Goal: Information Seeking & Learning: Learn about a topic

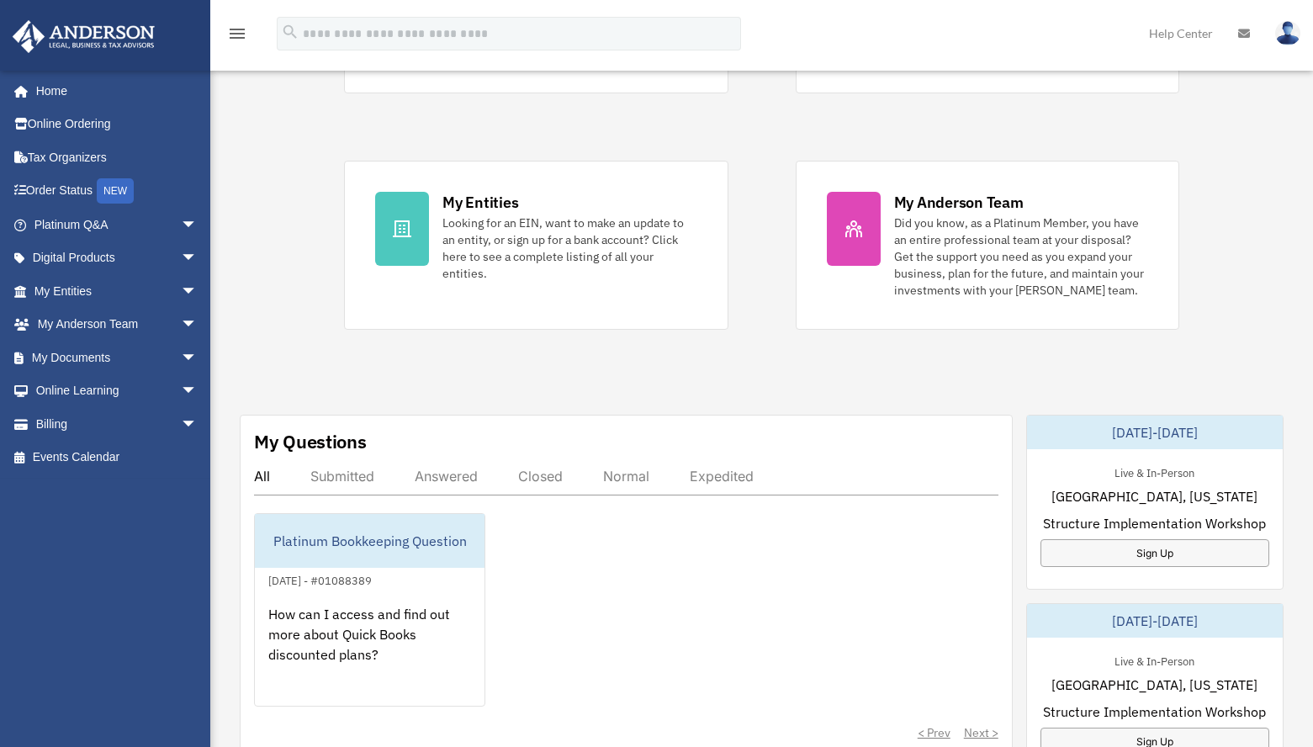
scroll to position [336, 0]
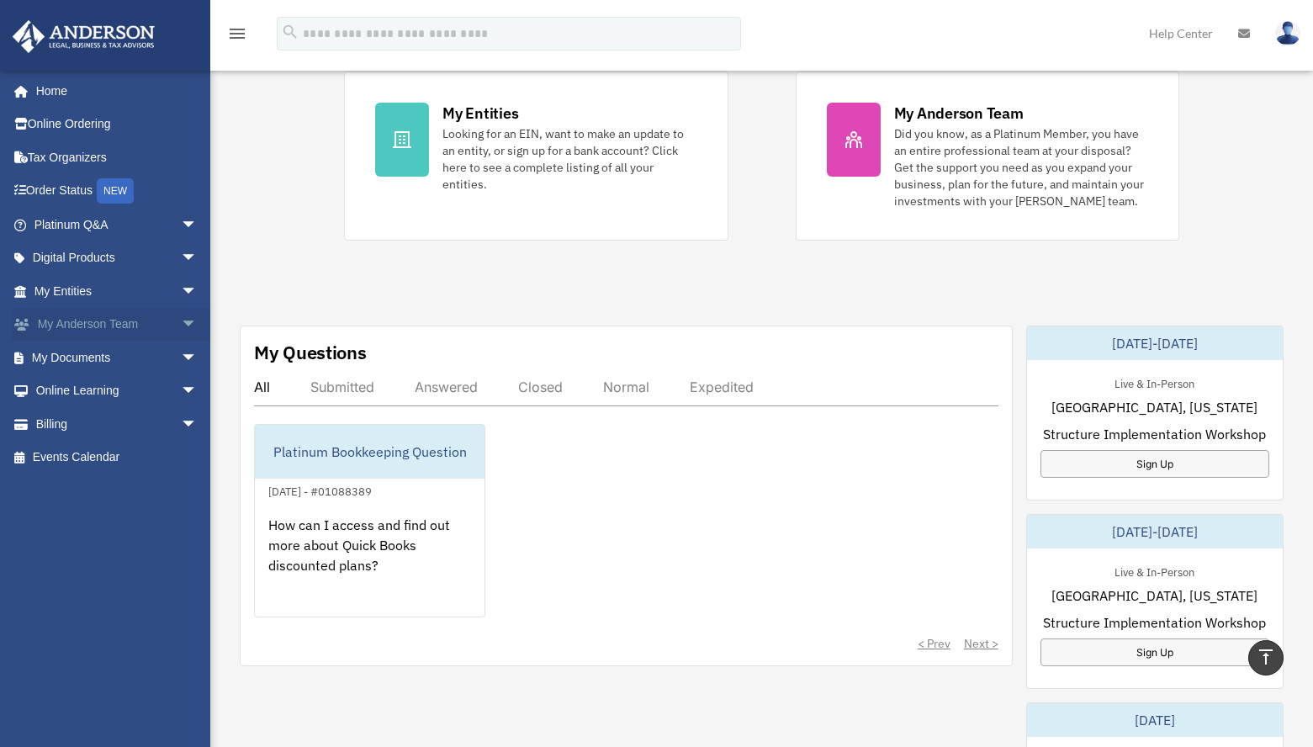
click at [77, 323] on link "My Anderson Team arrow_drop_down" at bounding box center [117, 325] width 211 height 34
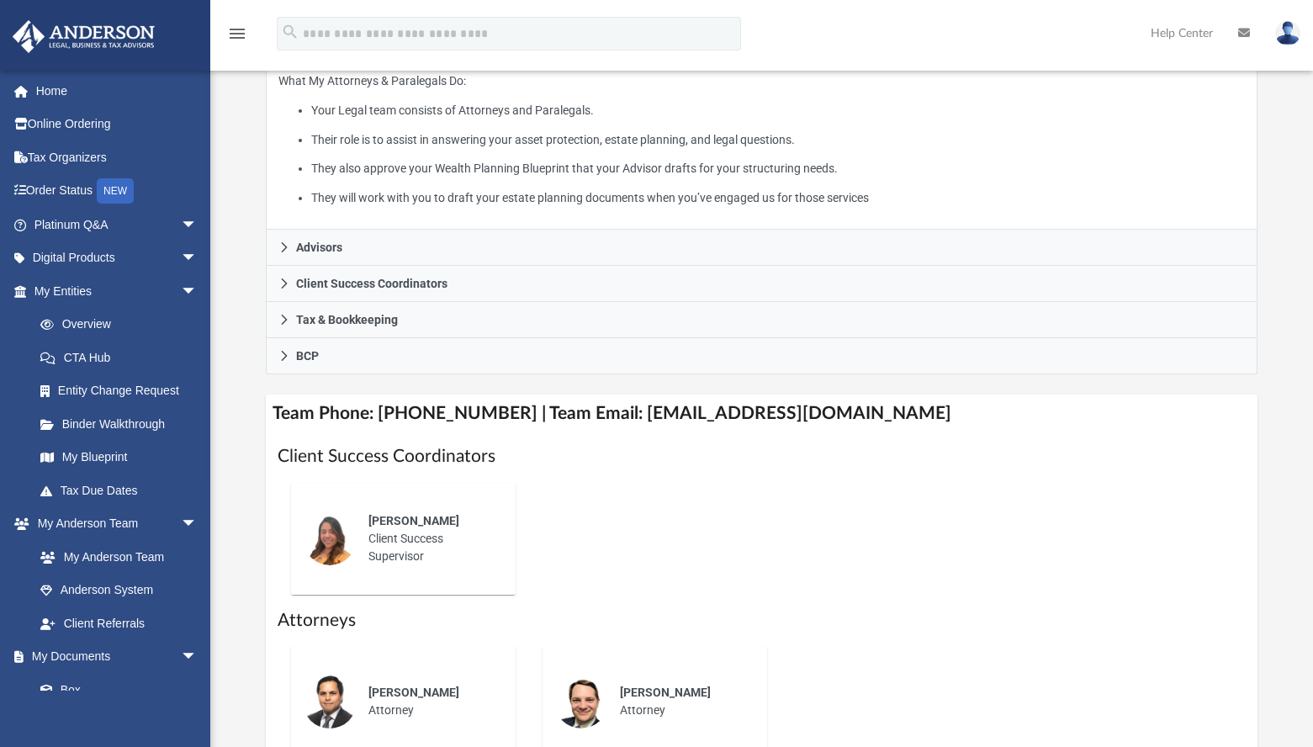
scroll to position [387, 0]
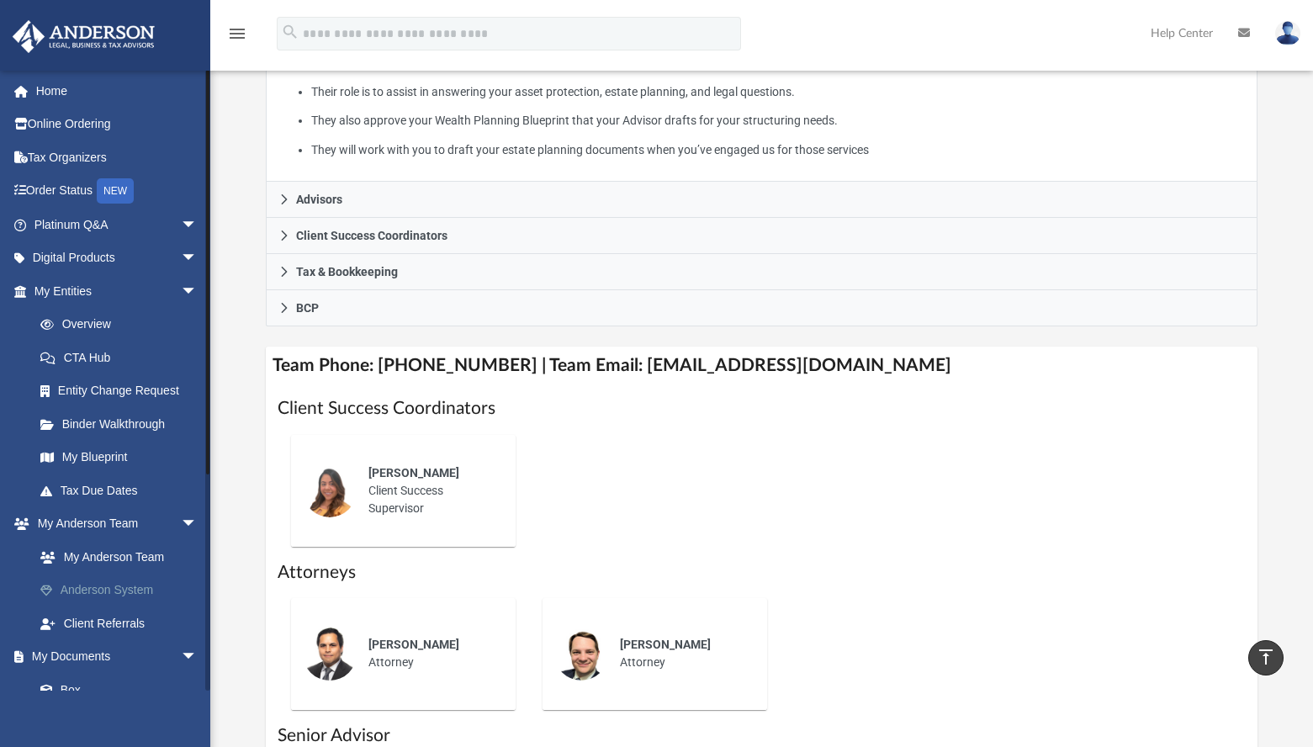
click at [126, 595] on link "Anderson System" at bounding box center [123, 591] width 199 height 34
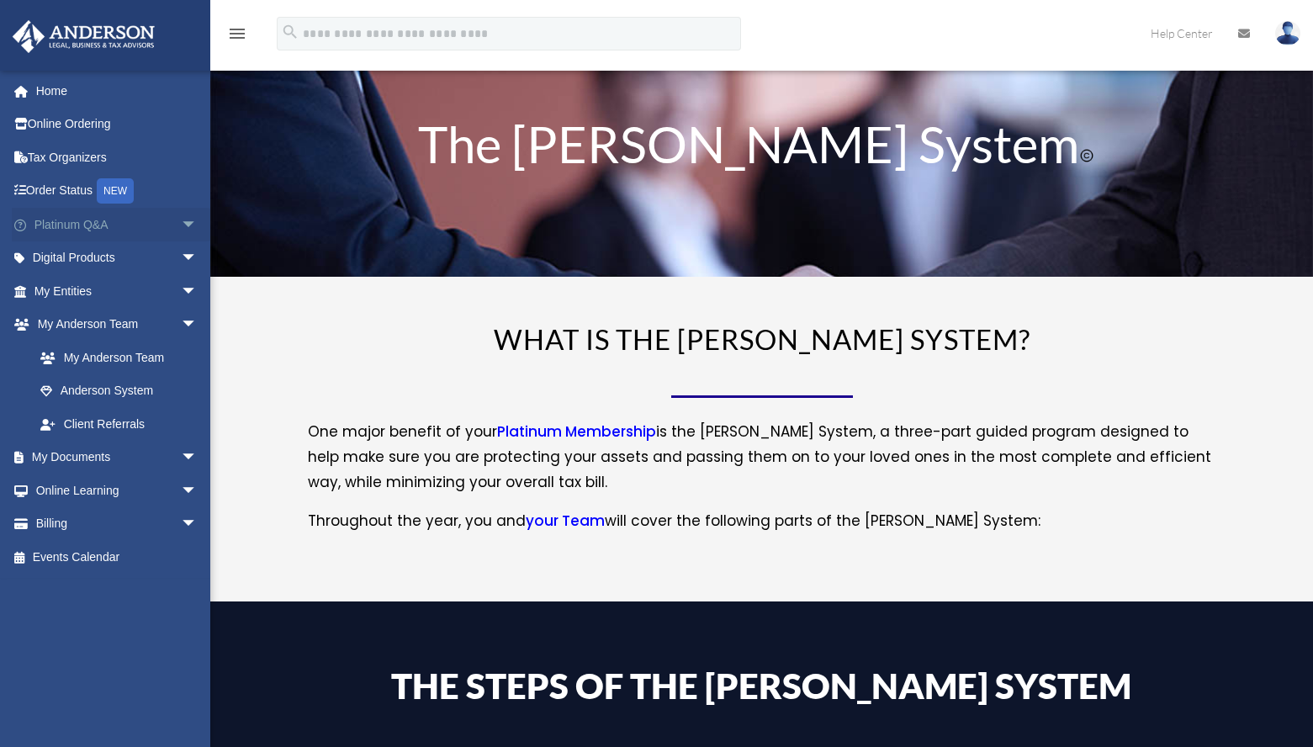
click at [112, 225] on link "Platinum Q&A arrow_drop_down" at bounding box center [117, 225] width 211 height 34
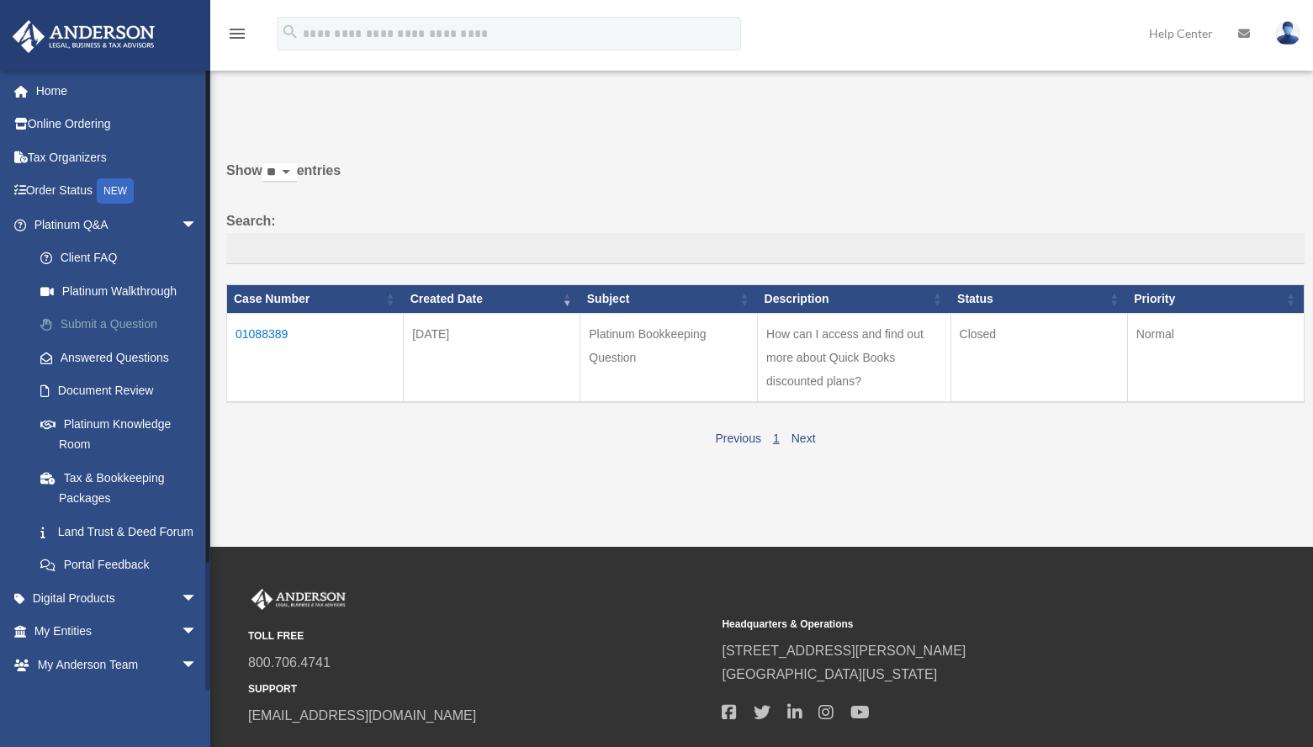
click at [115, 325] on link "Submit a Question" at bounding box center [123, 325] width 199 height 34
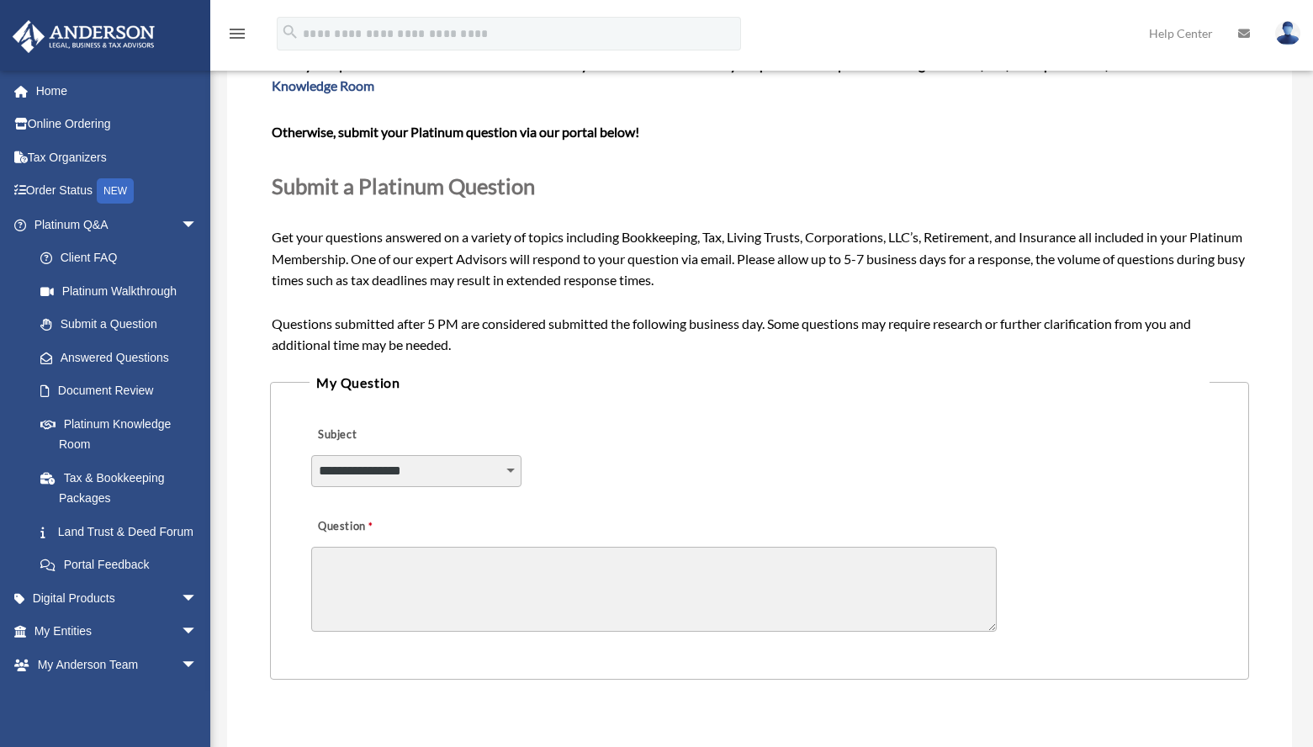
scroll to position [84, 0]
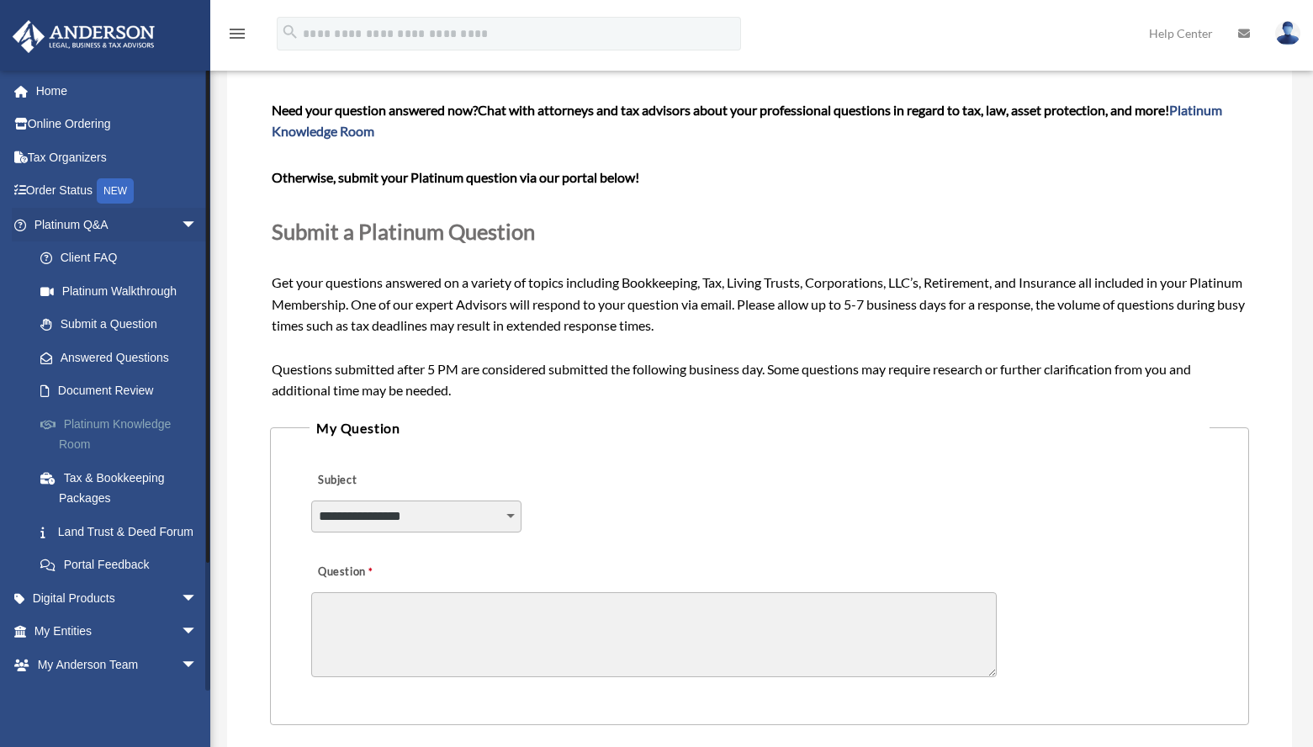
click at [134, 421] on link "Platinum Knowledge Room" at bounding box center [123, 434] width 199 height 54
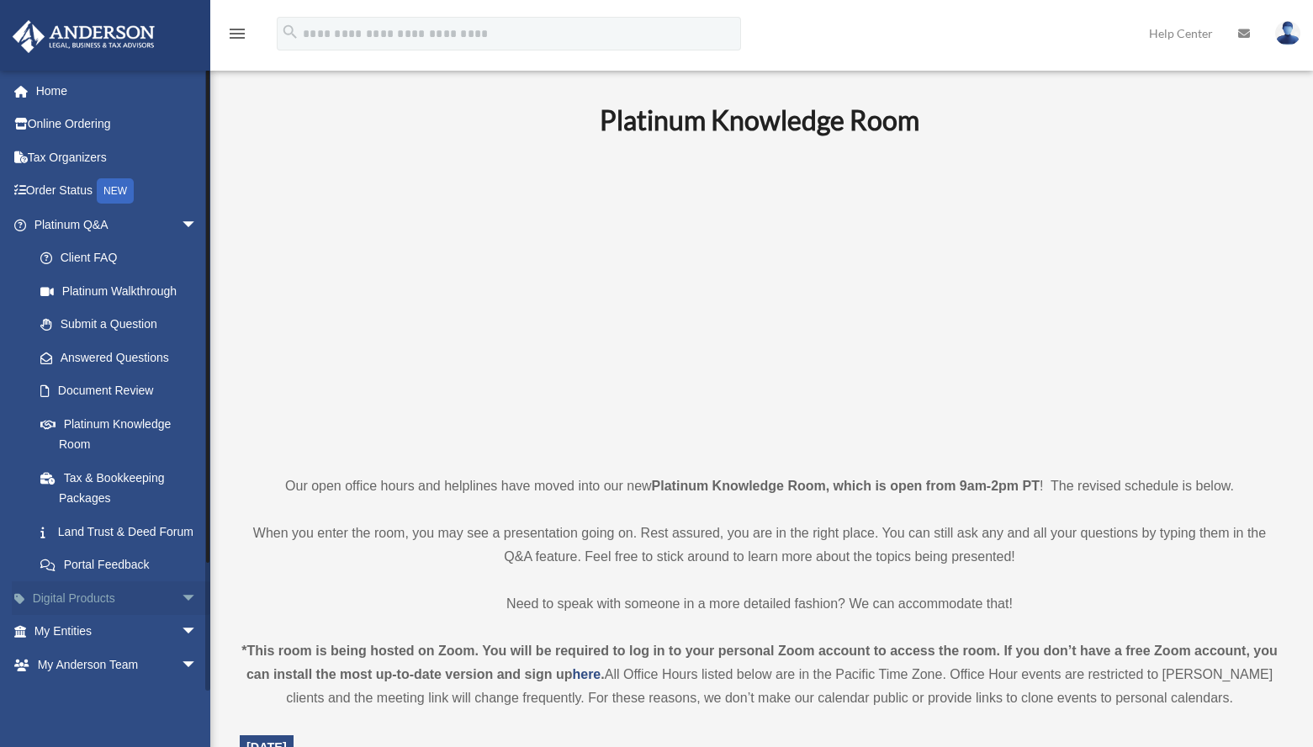
click at [145, 615] on link "Digital Products arrow_drop_down" at bounding box center [117, 598] width 211 height 34
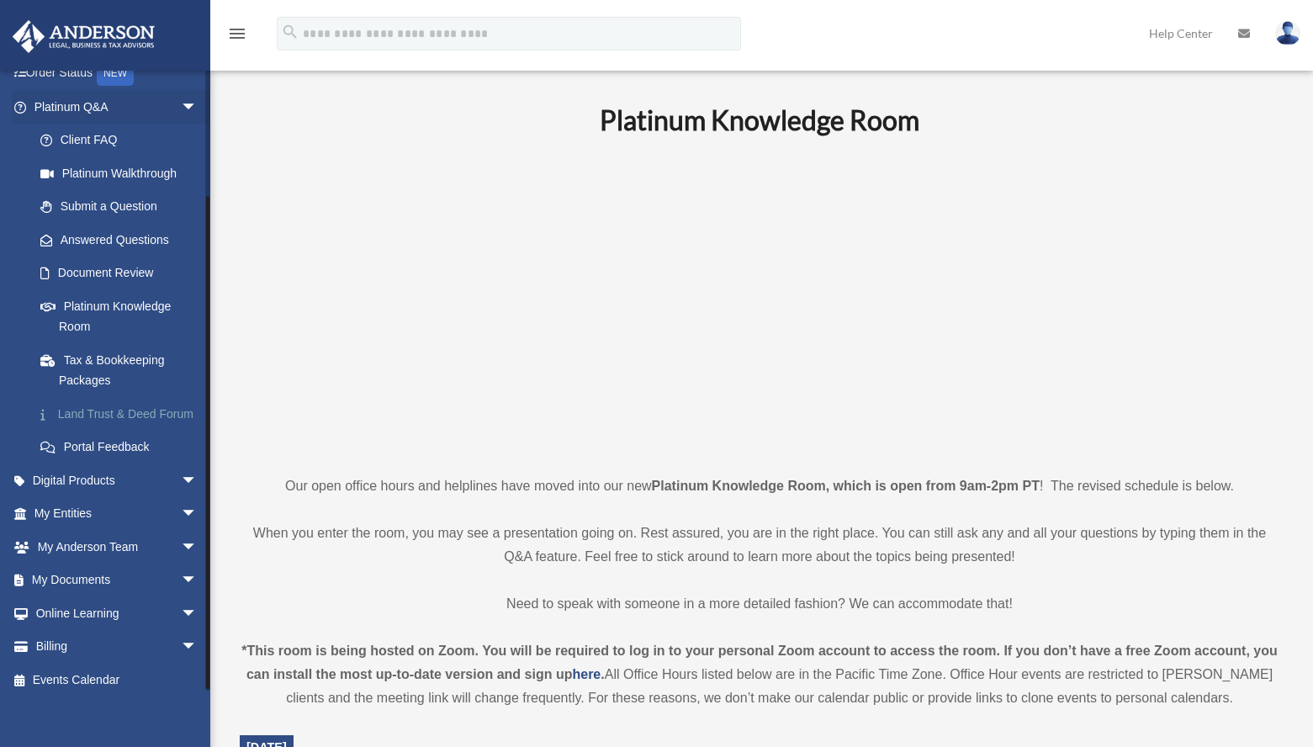
scroll to position [148, 0]
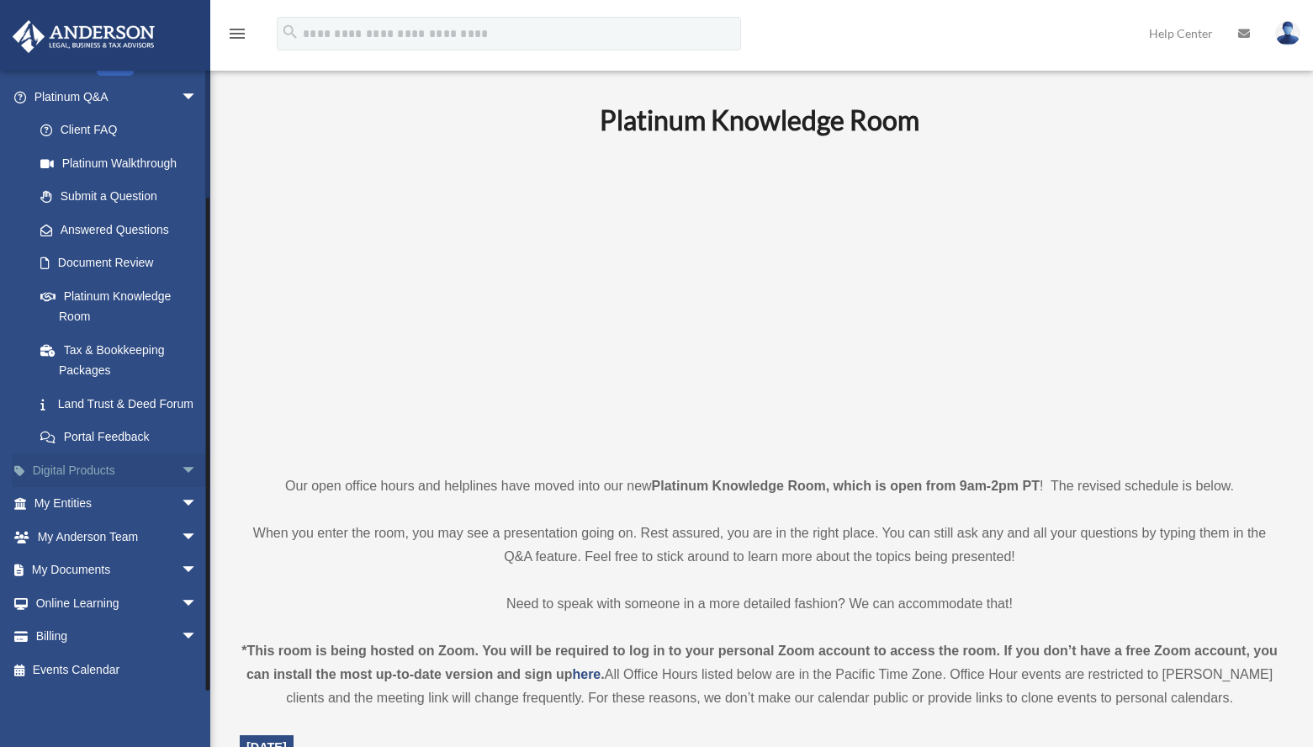
click at [181, 468] on span "arrow_drop_down" at bounding box center [198, 470] width 34 height 34
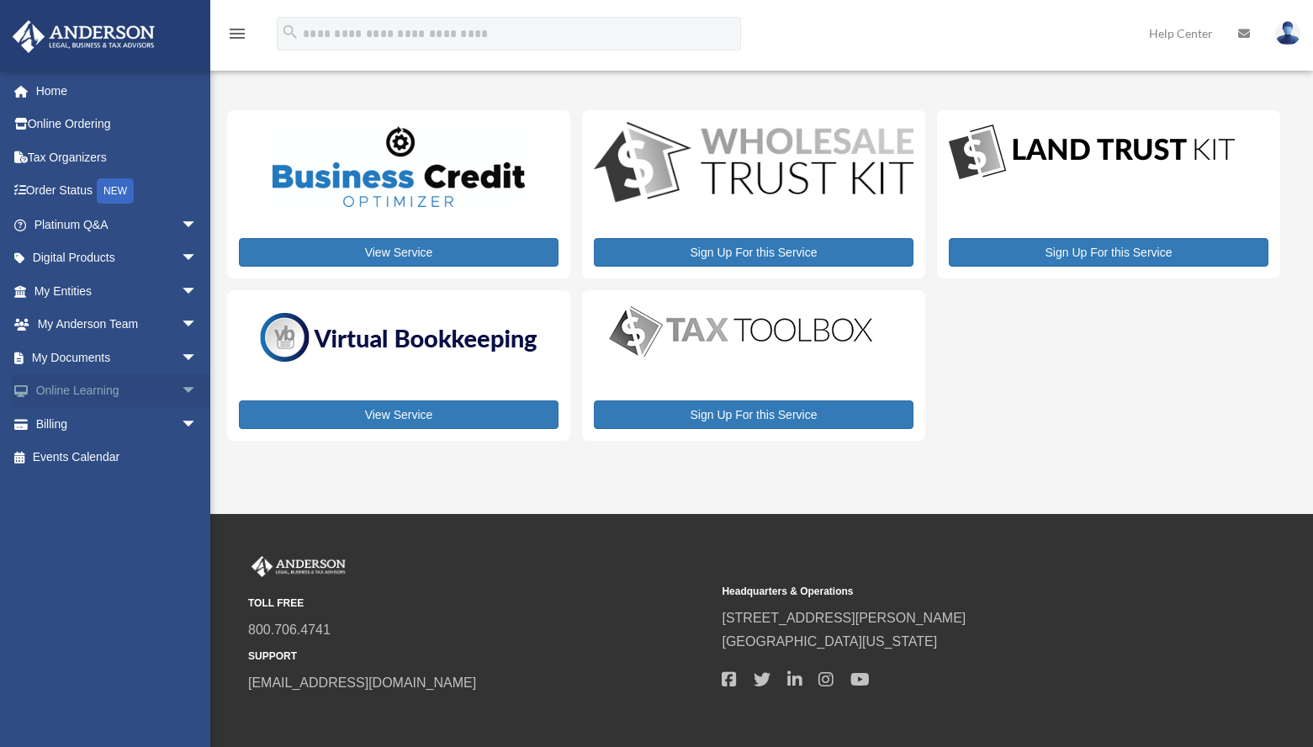
click at [103, 389] on link "Online Learning arrow_drop_down" at bounding box center [117, 391] width 211 height 34
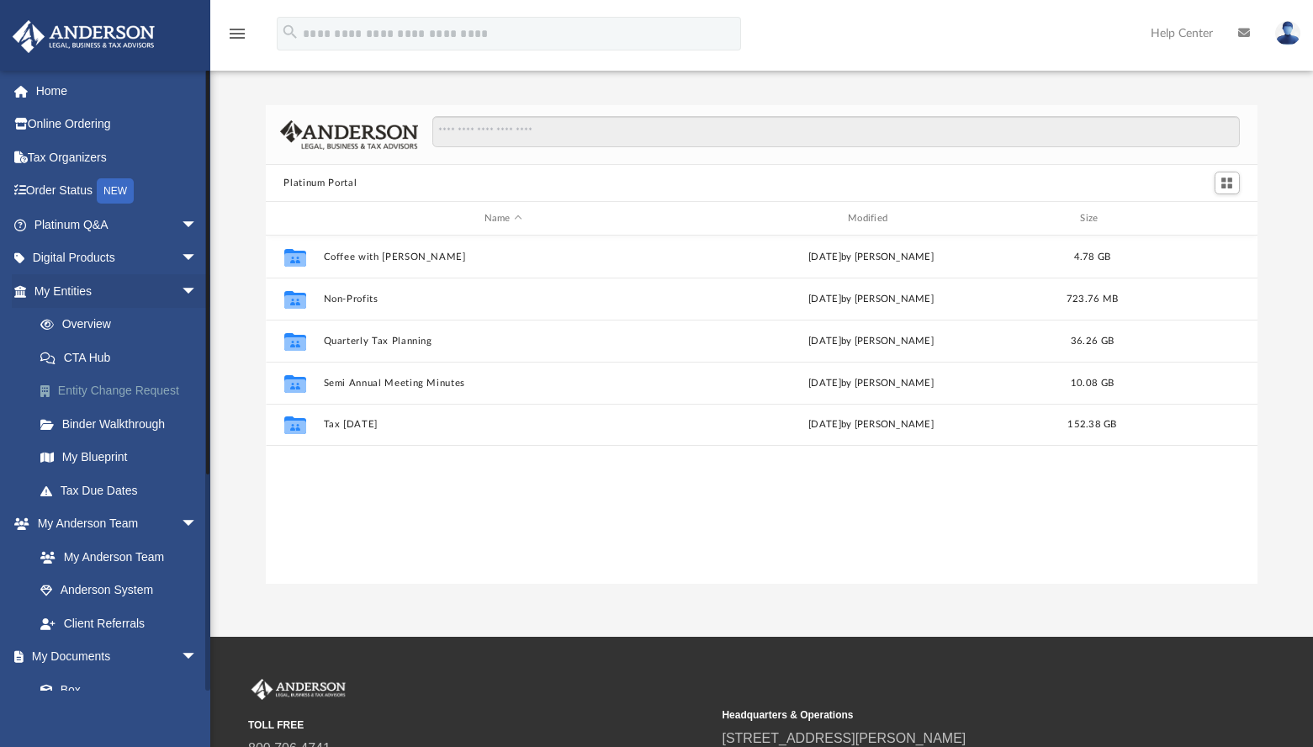
scroll to position [370, 980]
click at [181, 288] on span "arrow_drop_down" at bounding box center [198, 291] width 34 height 34
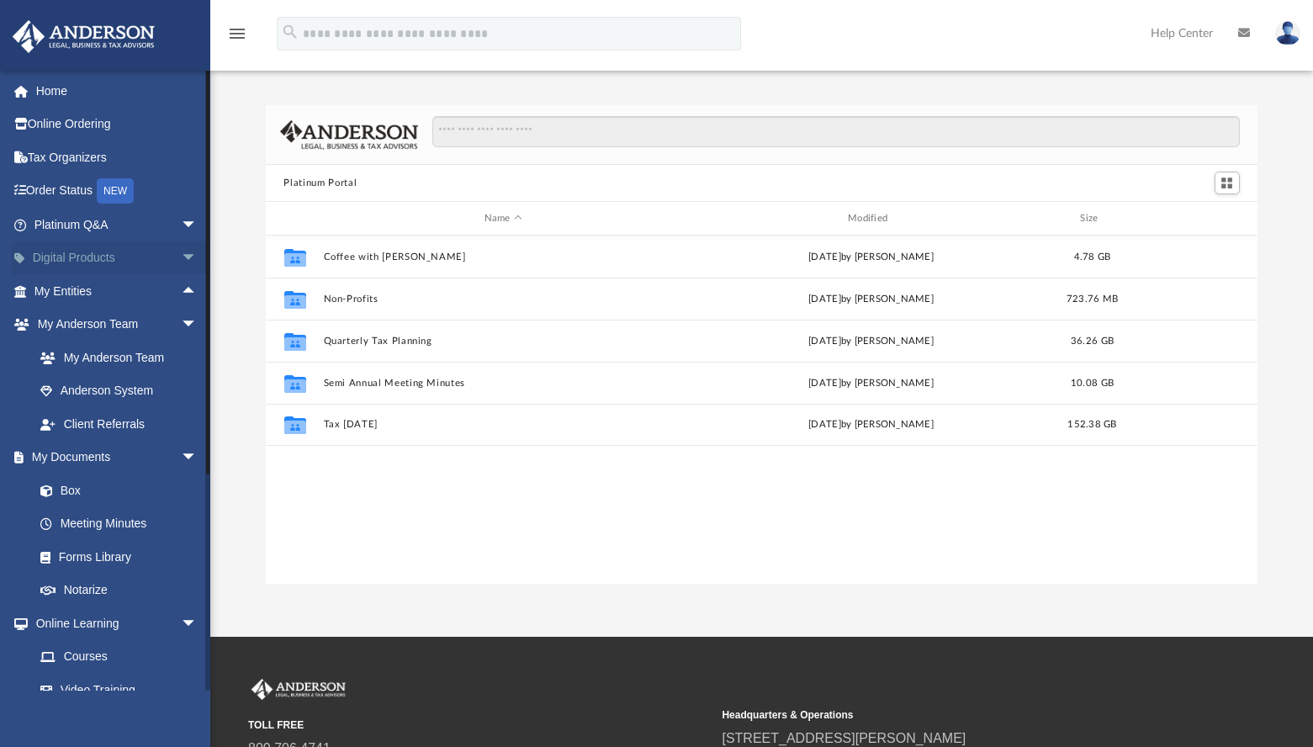
click at [181, 257] on span "arrow_drop_down" at bounding box center [198, 258] width 34 height 34
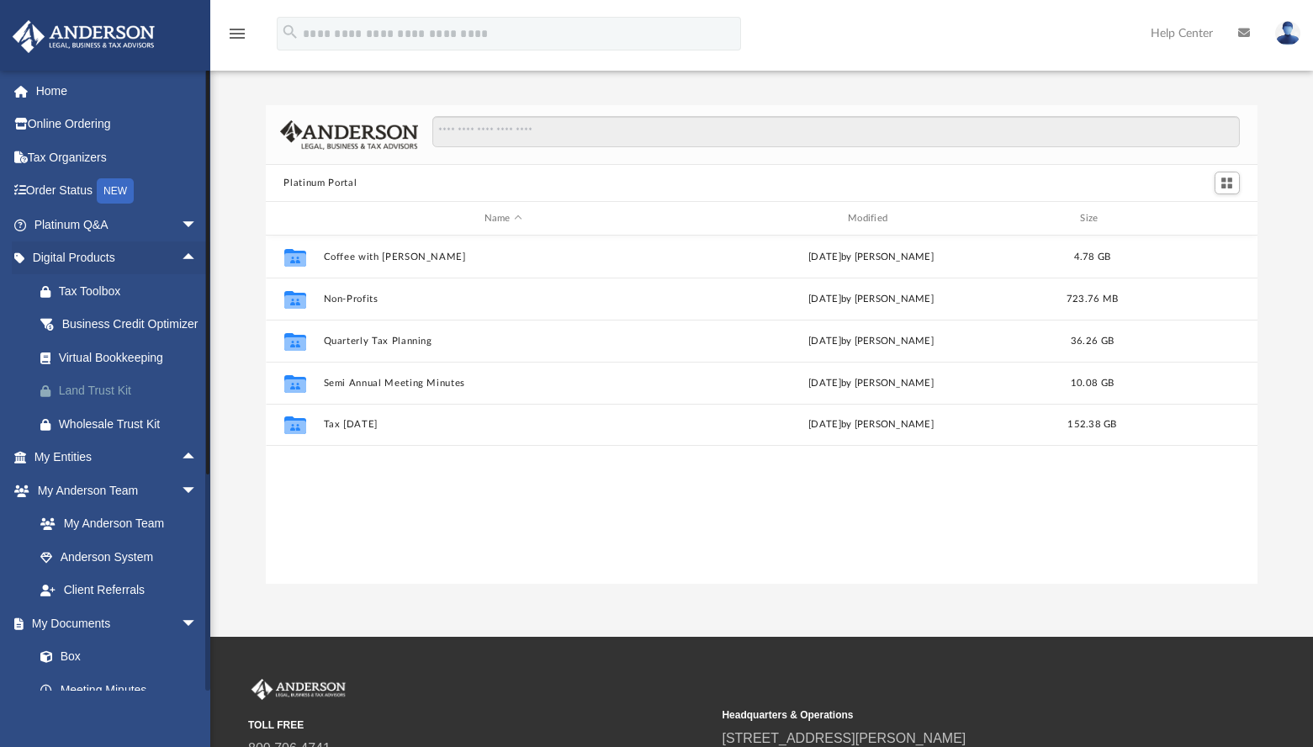
click at [93, 401] on div "Land Trust Kit" at bounding box center [130, 390] width 143 height 21
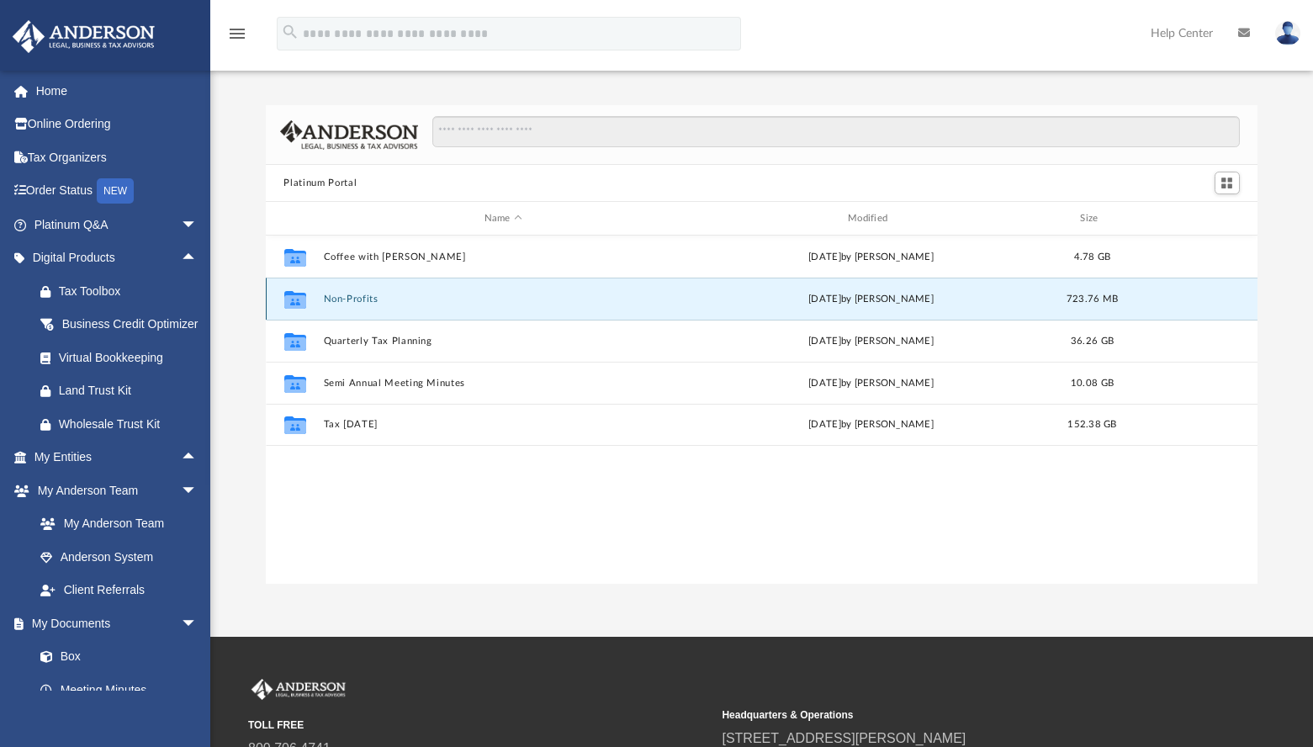
click at [333, 300] on button "Non-Profits" at bounding box center [503, 299] width 360 height 11
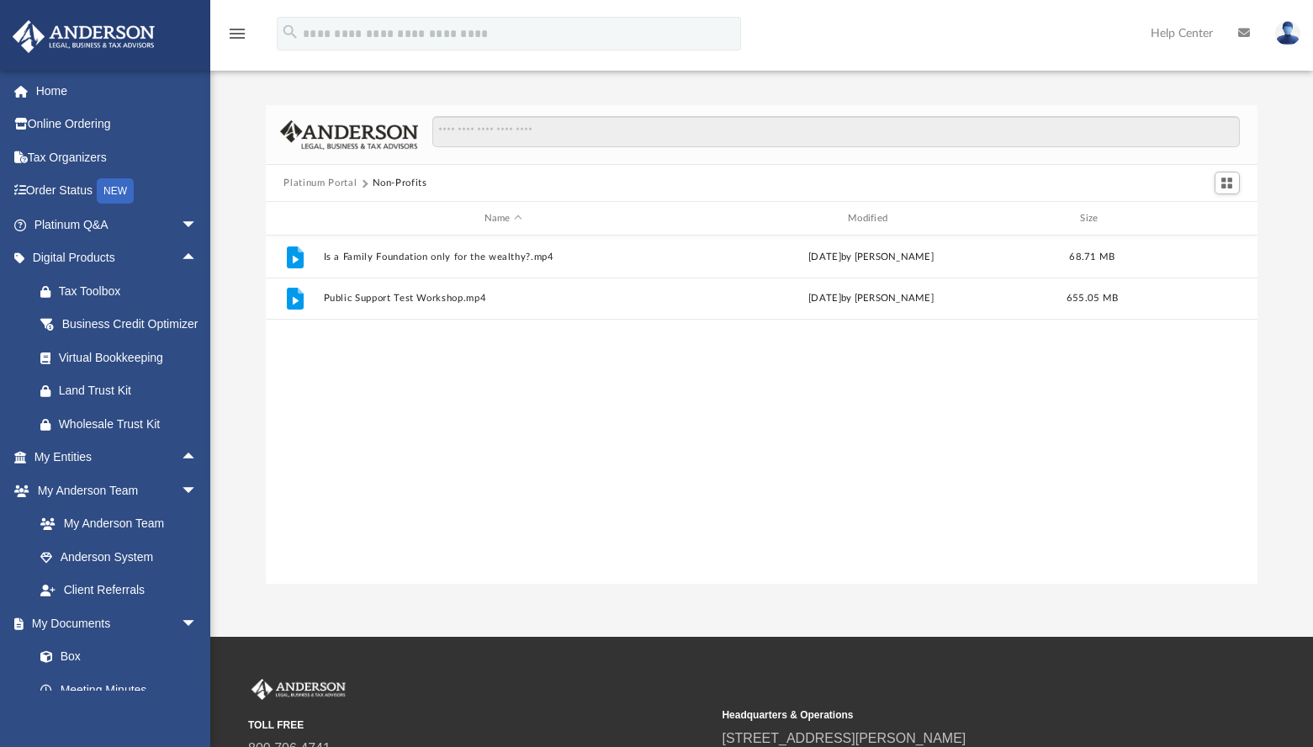
click at [319, 178] on button "Platinum Portal" at bounding box center [319, 183] width 73 height 15
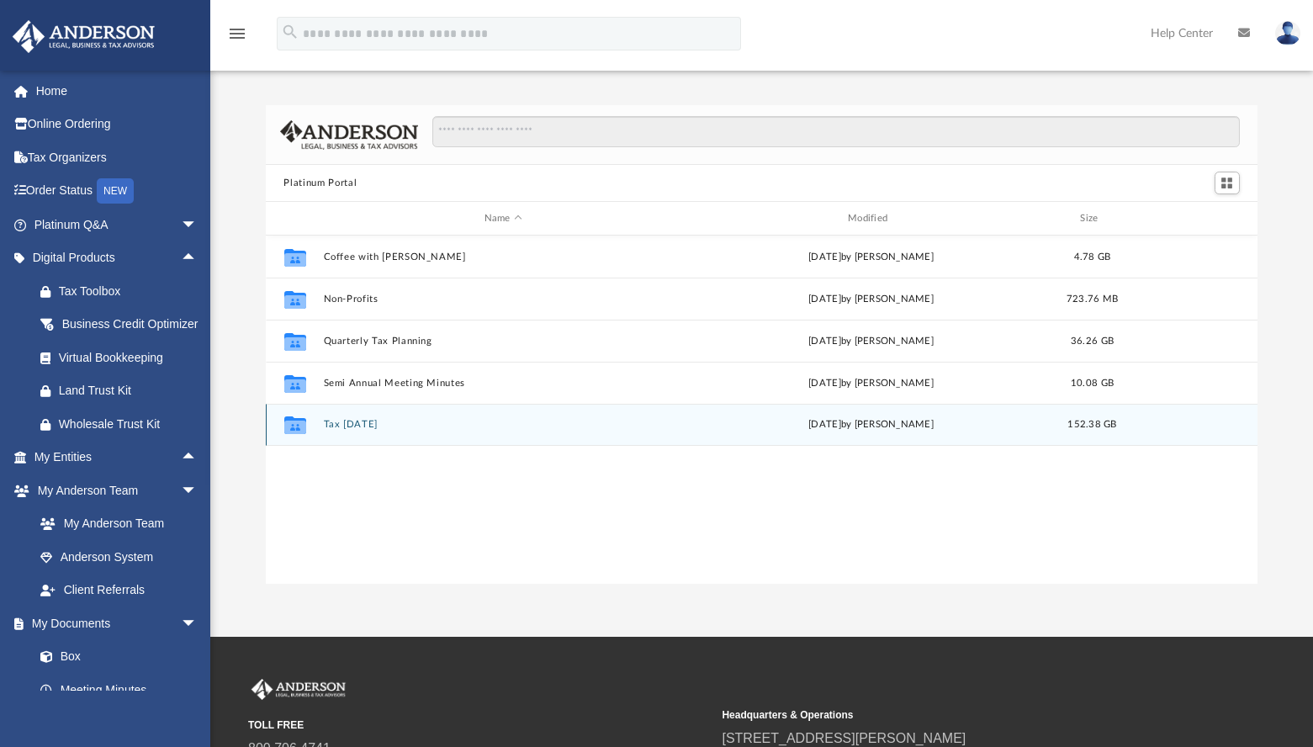
drag, startPoint x: 355, startPoint y: 421, endPoint x: 386, endPoint y: 403, distance: 36.2
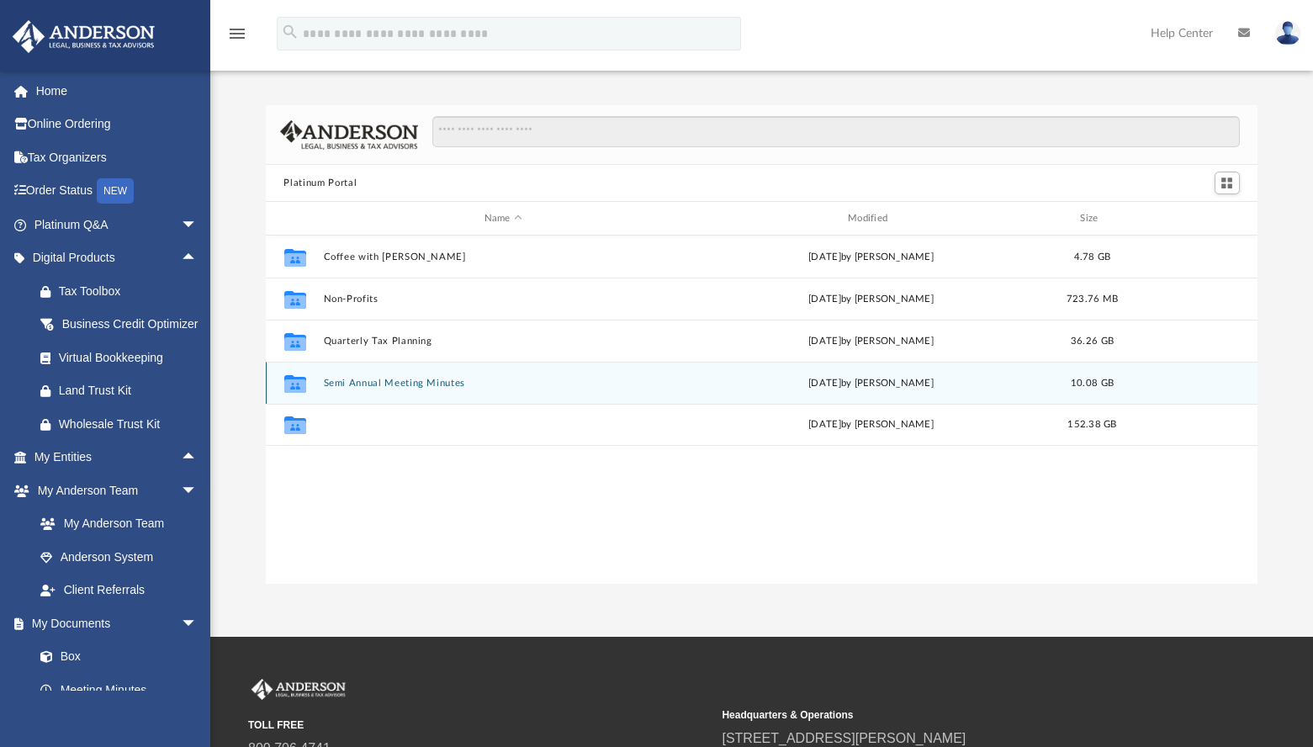
click at [356, 421] on button "Tax Tuesday" at bounding box center [503, 424] width 360 height 11
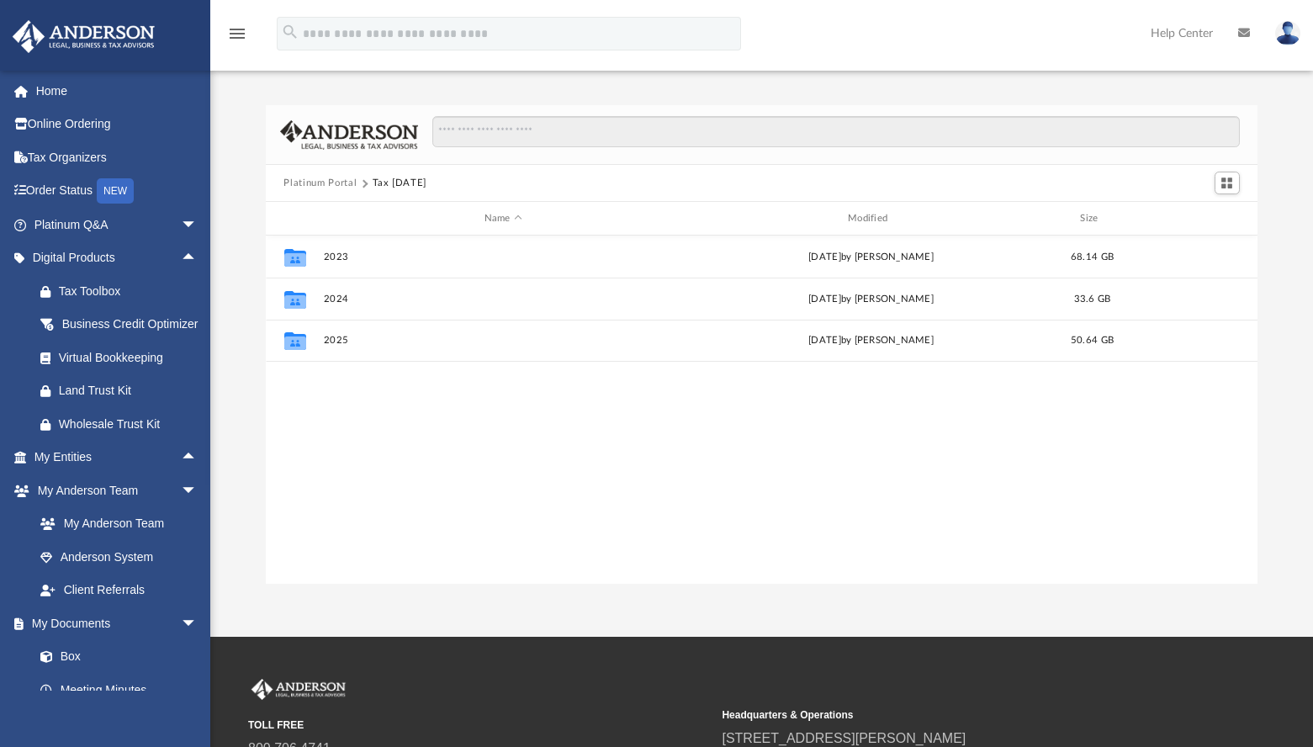
click at [314, 177] on button "Platinum Portal" at bounding box center [319, 183] width 73 height 15
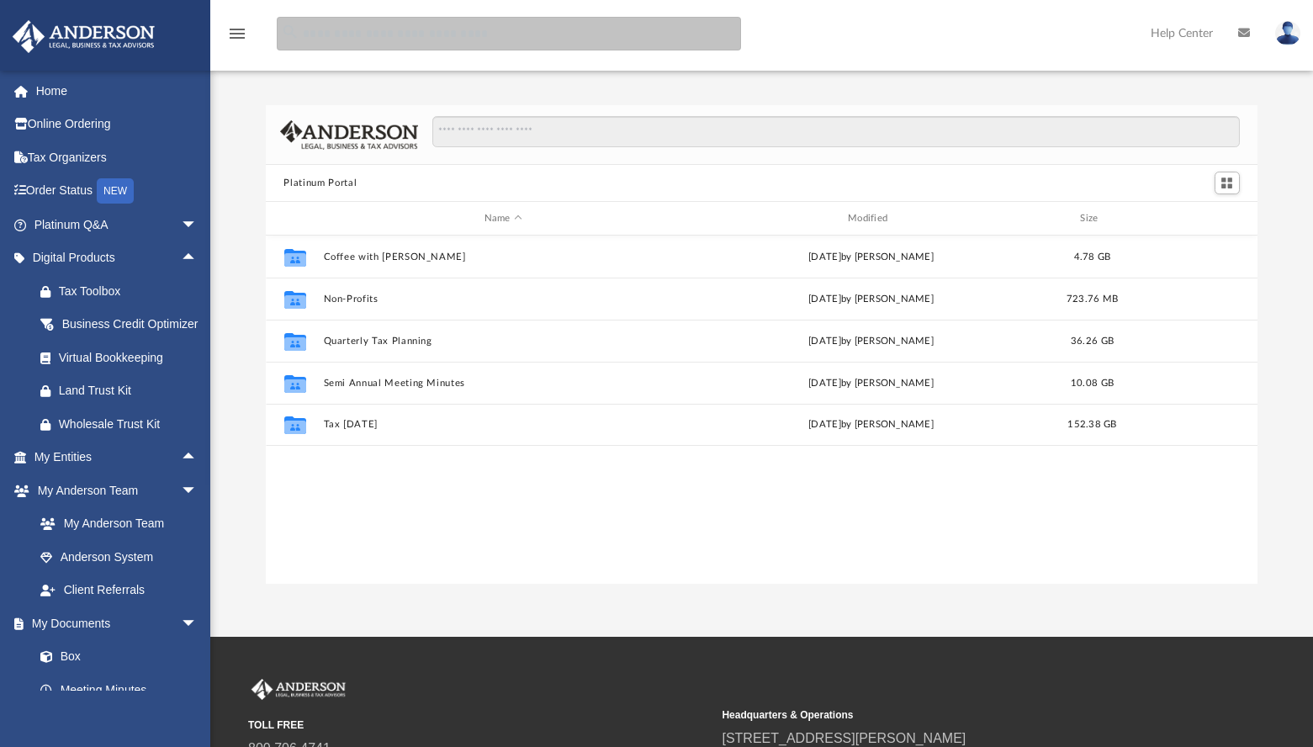
click at [304, 29] on input "search" at bounding box center [509, 34] width 464 height 34
type input "**********"
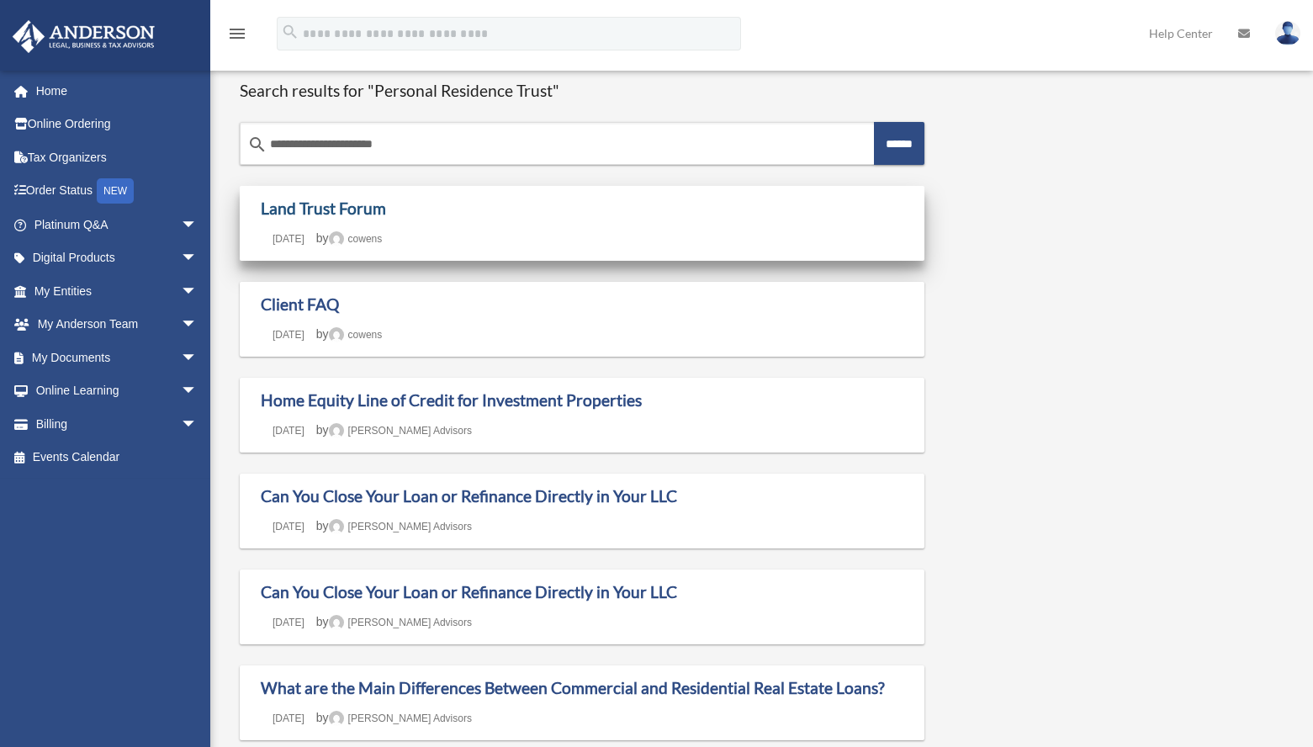
click at [372, 209] on link "Land Trust Forum" at bounding box center [323, 208] width 125 height 19
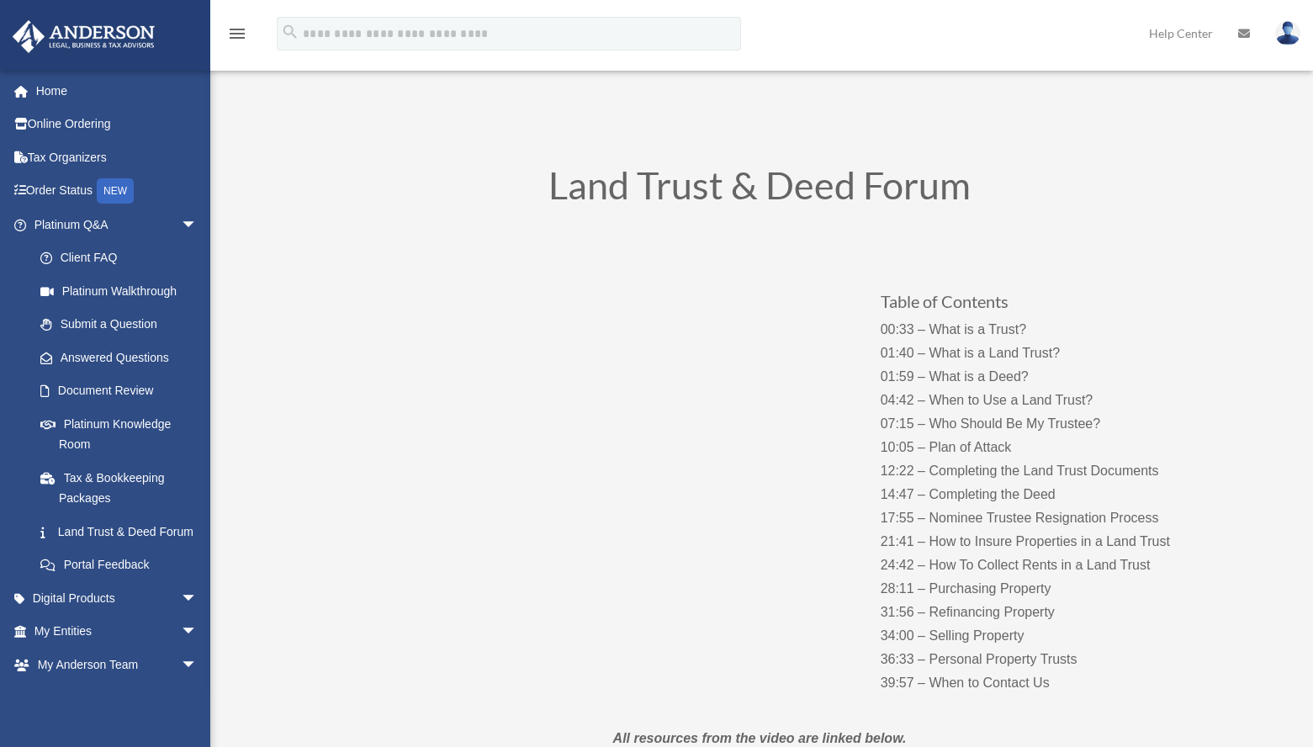
click at [566, 624] on div "Table of Contents 00:33 – What is a Trust? 01:40 – What is a Land Trust? 01:59 …" at bounding box center [759, 475] width 908 height 482
